Goal: Transaction & Acquisition: Subscribe to service/newsletter

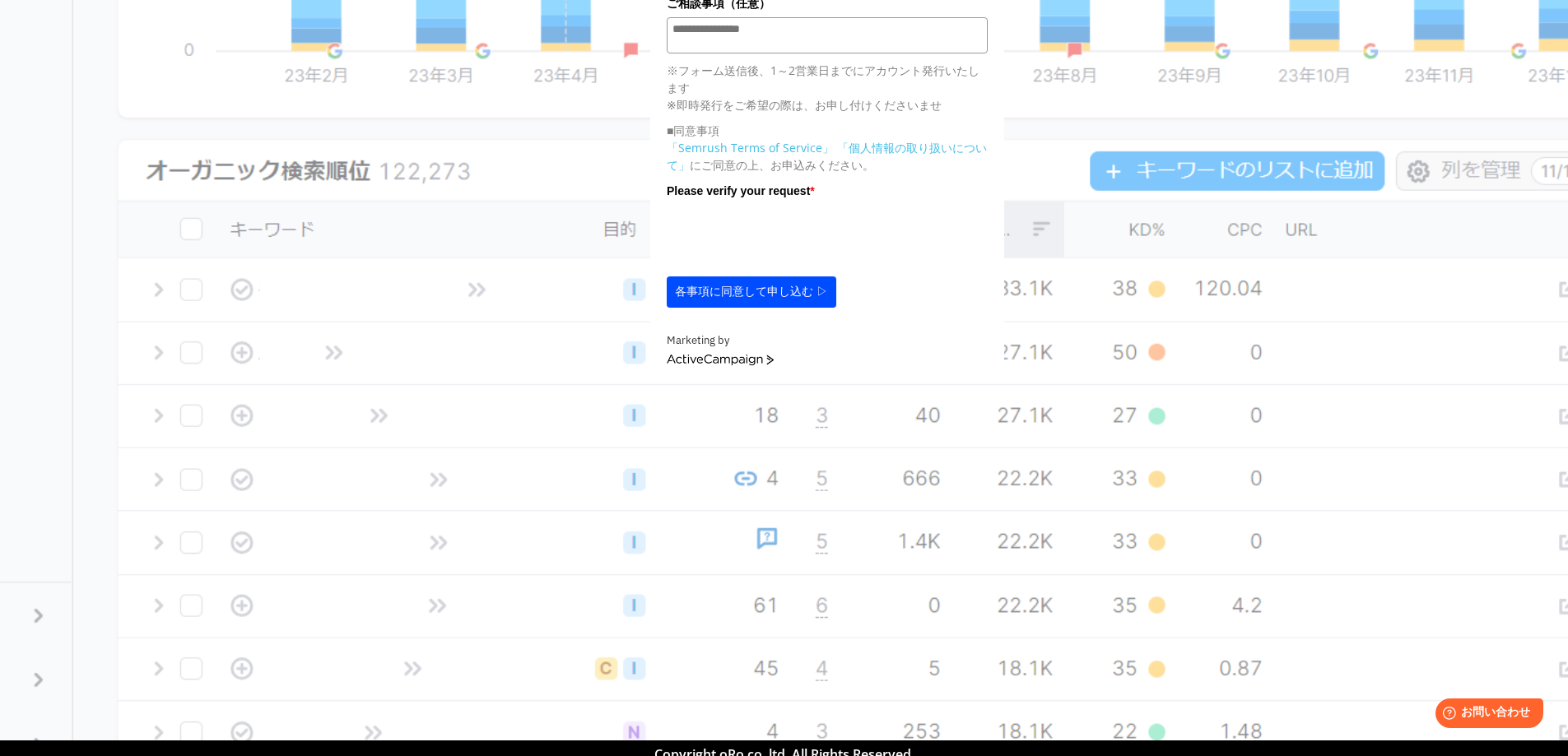
scroll to position [732, 0]
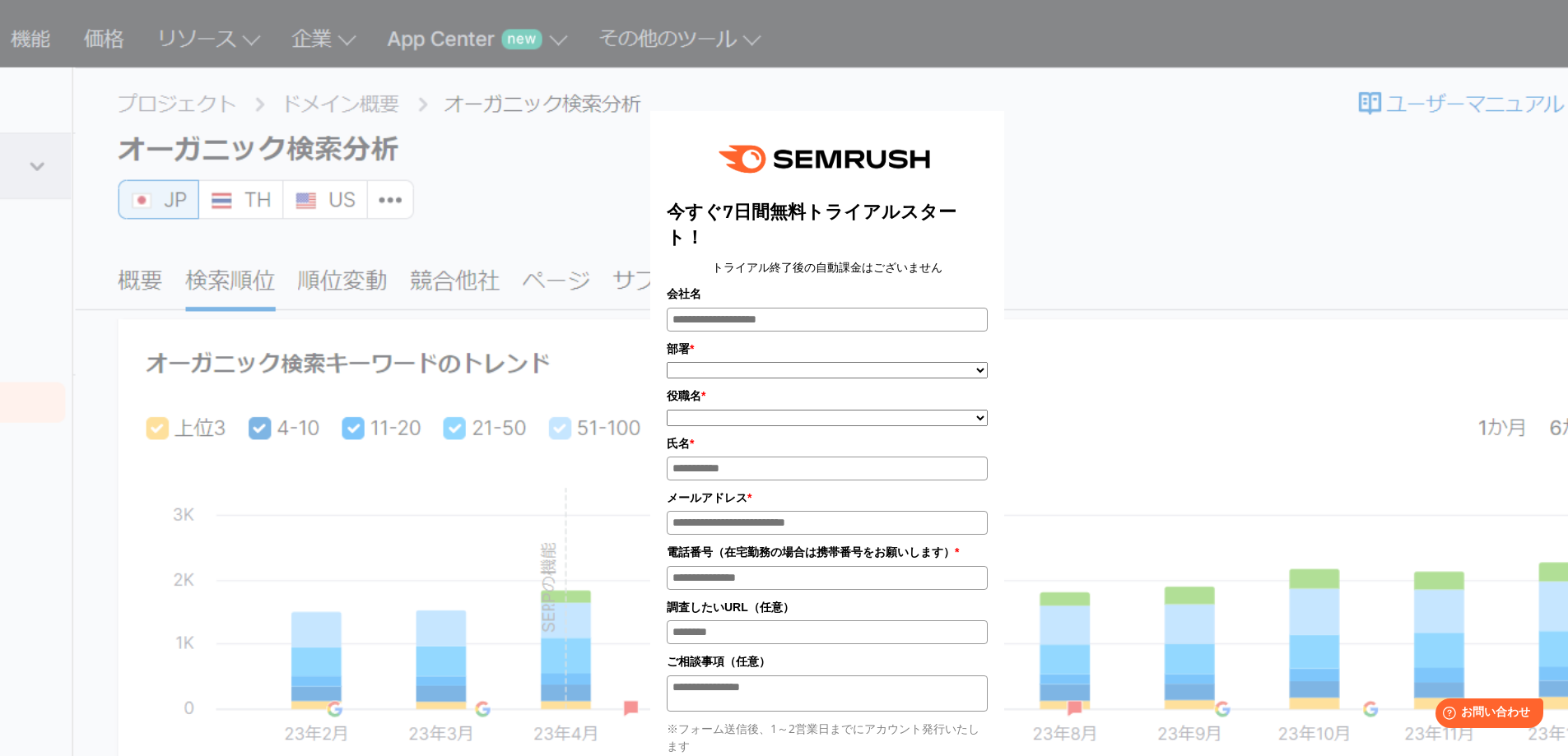
click at [743, 327] on input "会社名" at bounding box center [827, 320] width 321 height 24
drag, startPoint x: 772, startPoint y: 268, endPoint x: 899, endPoint y: 276, distance: 127.3
click at [898, 276] on center "トライアル終了後の自動課金はございません" at bounding box center [827, 267] width 321 height 18
click at [899, 276] on center "トライアル終了後の自動課金はございません" at bounding box center [827, 267] width 321 height 18
drag, startPoint x: 947, startPoint y: 270, endPoint x: 683, endPoint y: 268, distance: 264.0
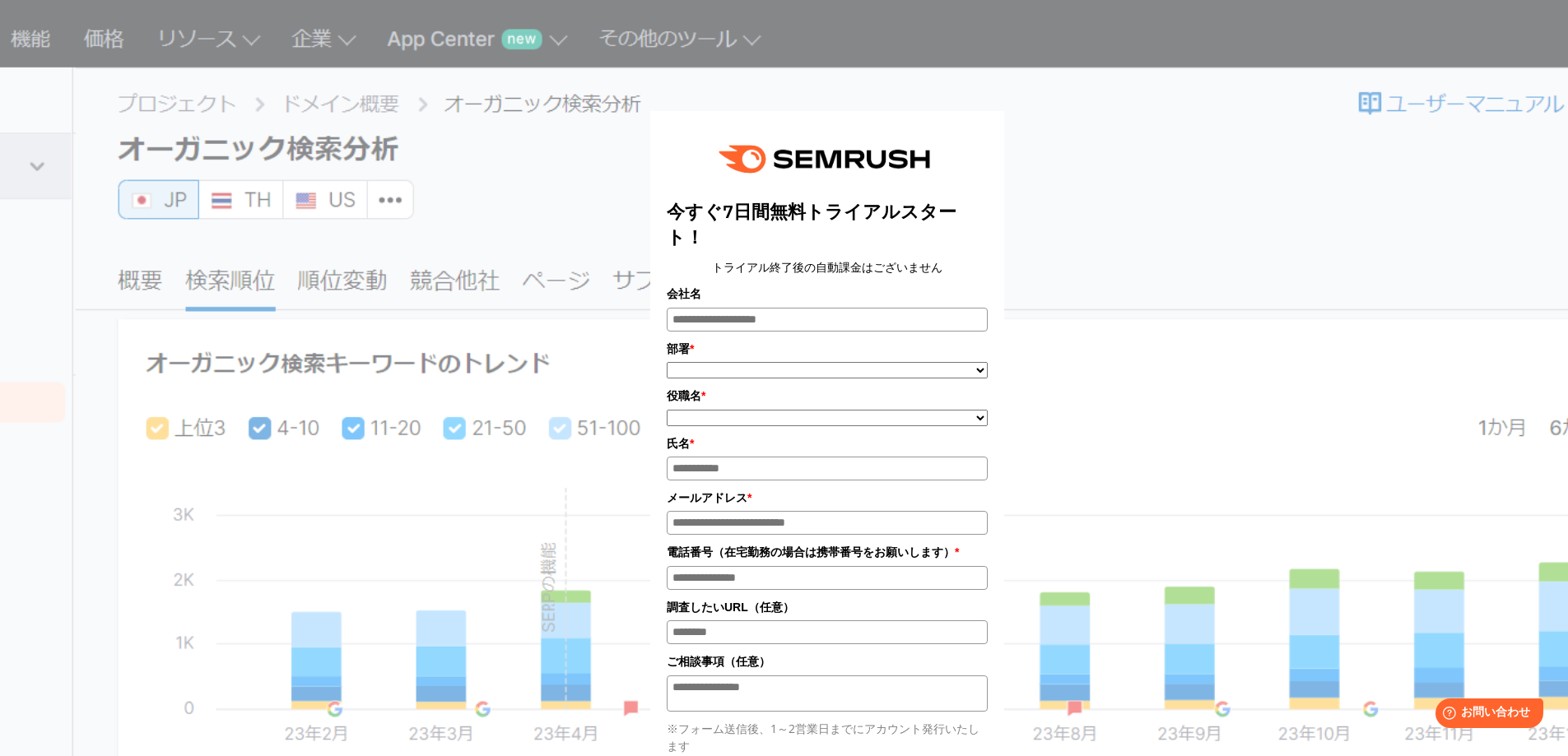
click at [683, 268] on center "トライアル終了後の自動課金はございません" at bounding box center [827, 267] width 321 height 18
drag, startPoint x: 719, startPoint y: 218, endPoint x: 936, endPoint y: 291, distance: 228.9
click at [936, 291] on div "今すぐ7日間無料トライアルスタート！ トライアル終了後の自動課金はございません 会社名 部署 * ***** **** ******* ***** ****" at bounding box center [827, 547] width 321 height 839
click at [936, 291] on label "会社名" at bounding box center [827, 294] width 321 height 18
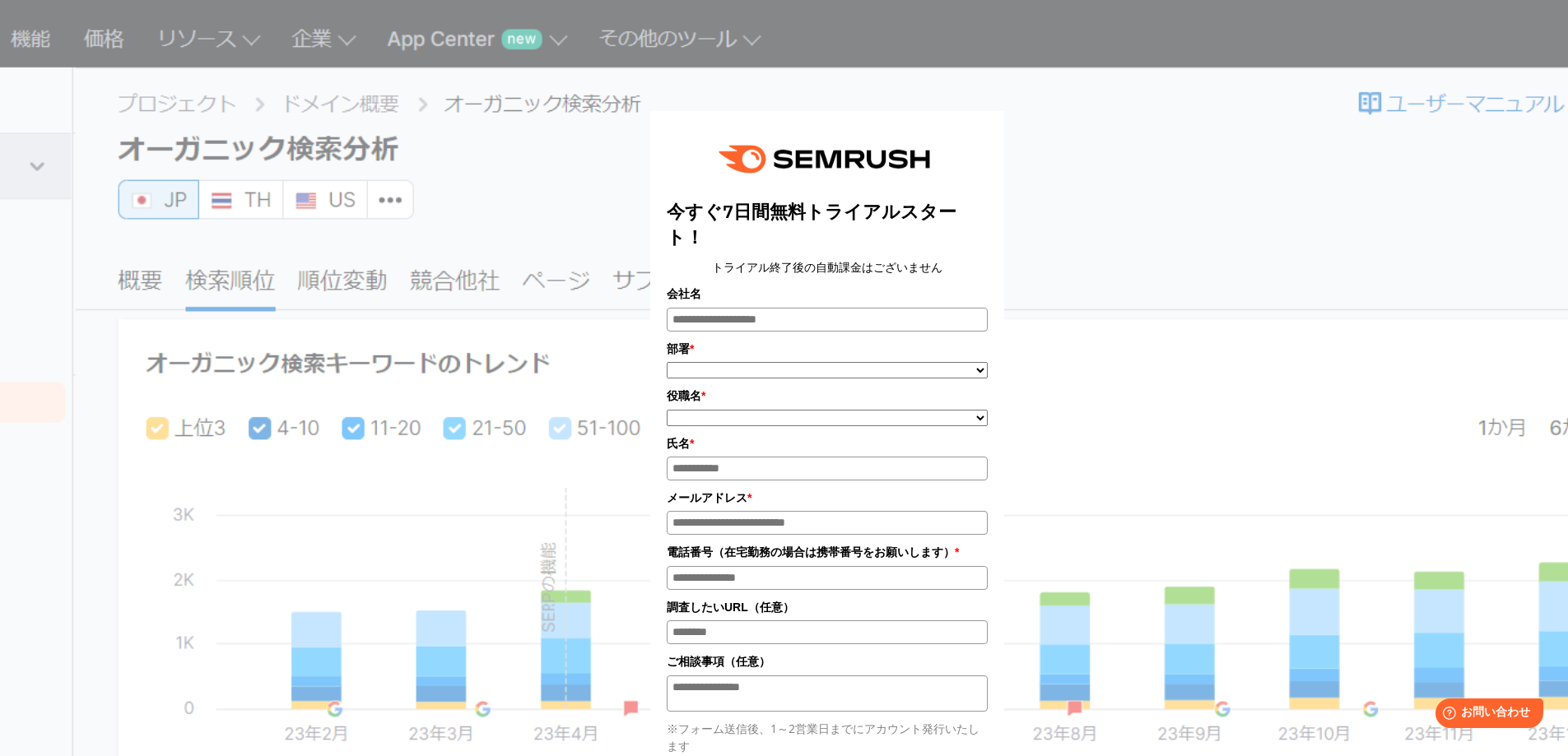
click at [936, 308] on input "会社名" at bounding box center [827, 320] width 321 height 24
